Goal: Task Accomplishment & Management: Use online tool/utility

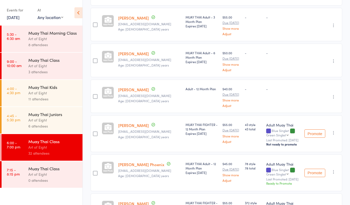
scroll to position [834, 0]
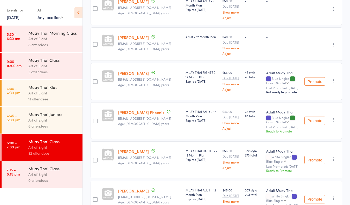
click at [56, 171] on div "Muay Thai Class" at bounding box center [53, 168] width 50 height 6
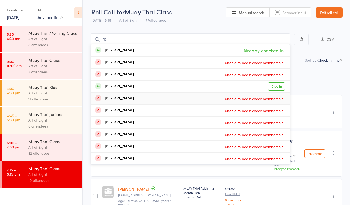
type input "r"
type input "s"
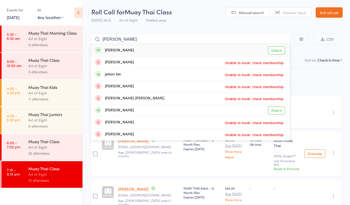
type input "[PERSON_NAME]"
click at [271, 49] on link "Drop in" at bounding box center [276, 50] width 17 height 8
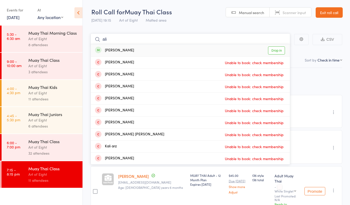
type input "ali"
click at [273, 51] on link "Drop in" at bounding box center [276, 50] width 17 height 8
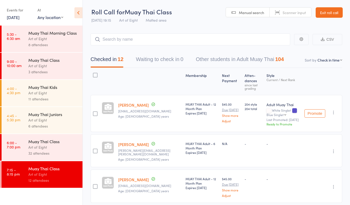
click at [320, 15] on link "Exit roll call" at bounding box center [329, 12] width 27 height 10
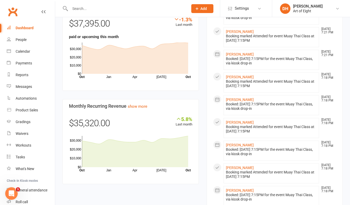
scroll to position [286, 0]
